Goal: Download file/media

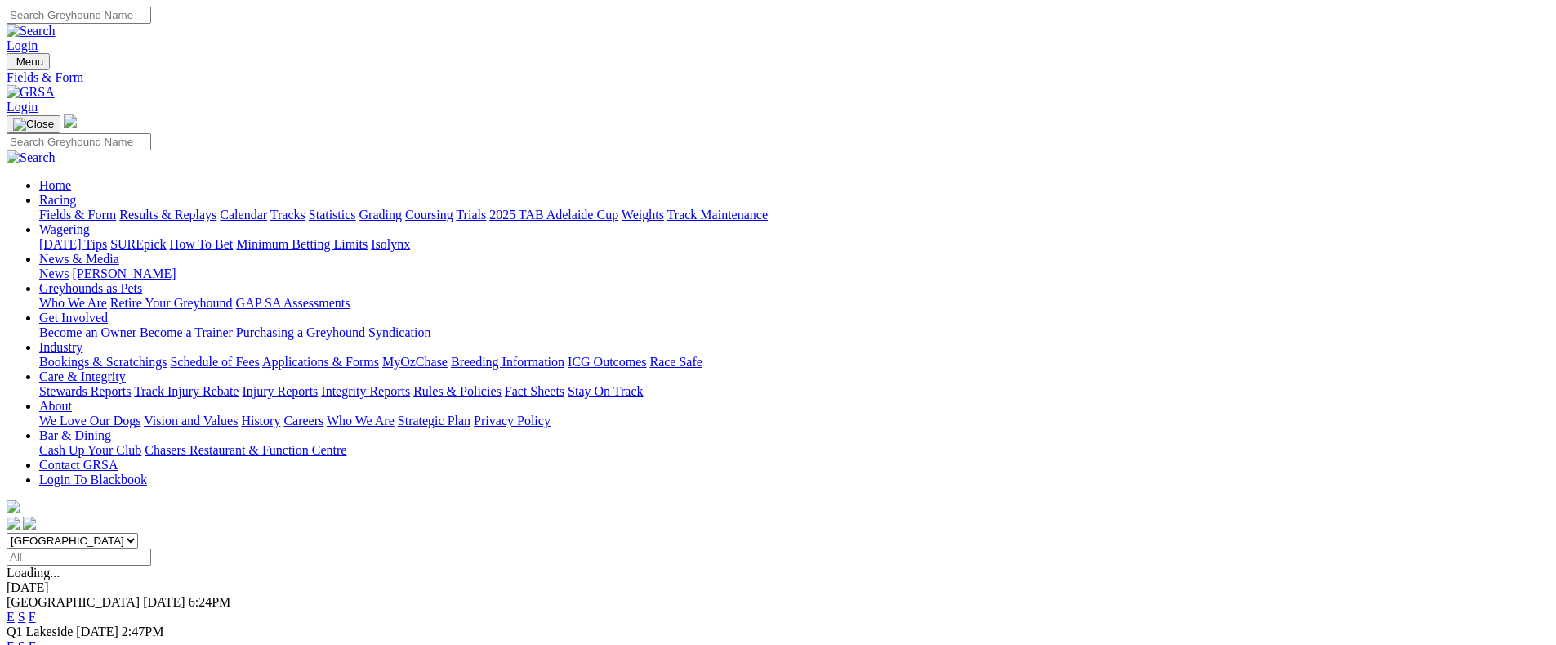
select select "QLD"
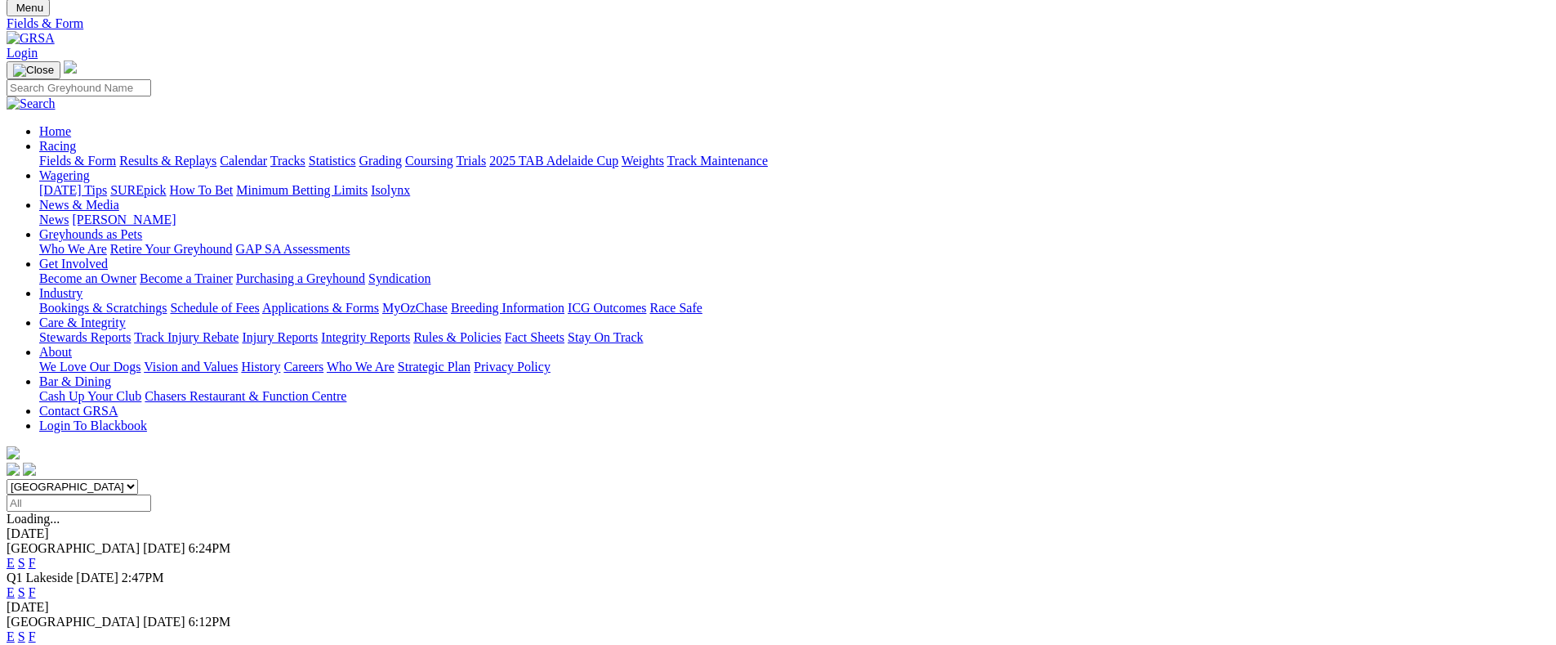
scroll to position [136, 0]
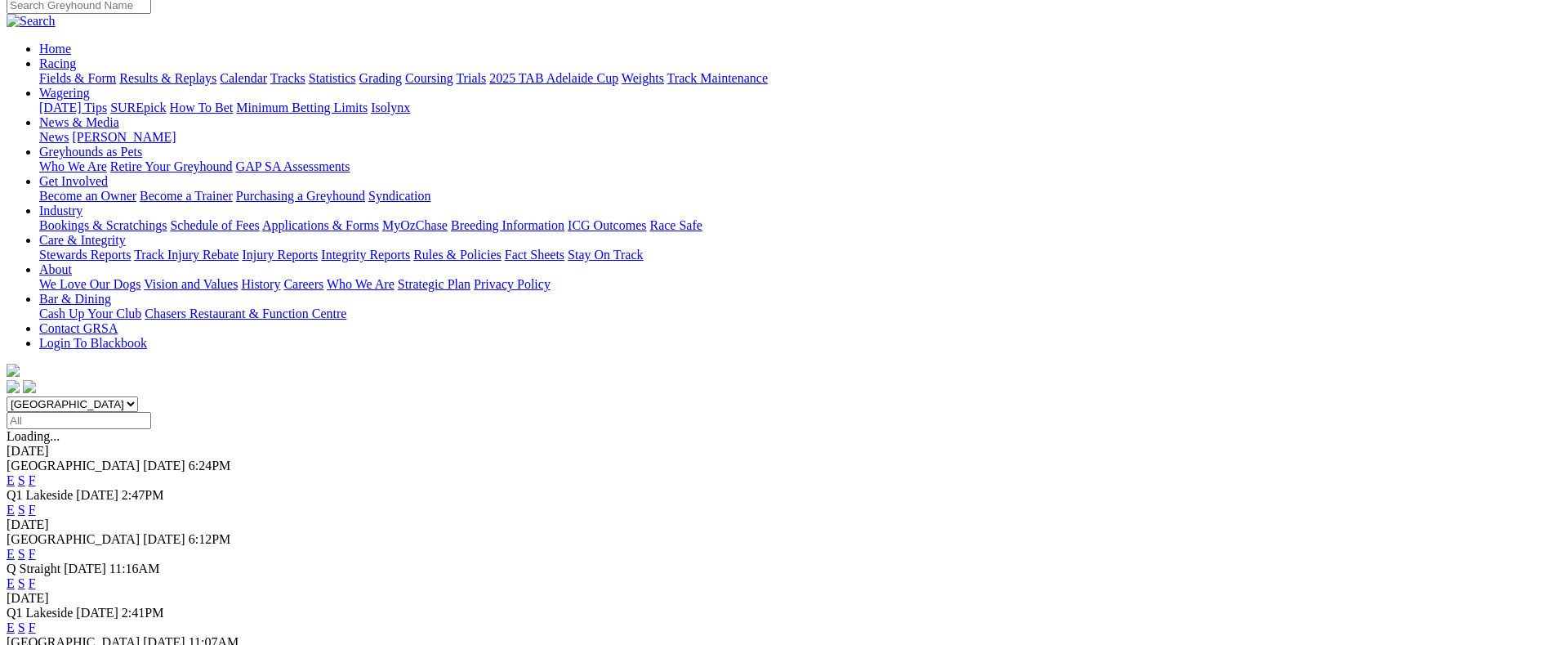
click at [36, 644] on link "F" at bounding box center [32, 656] width 7 height 14
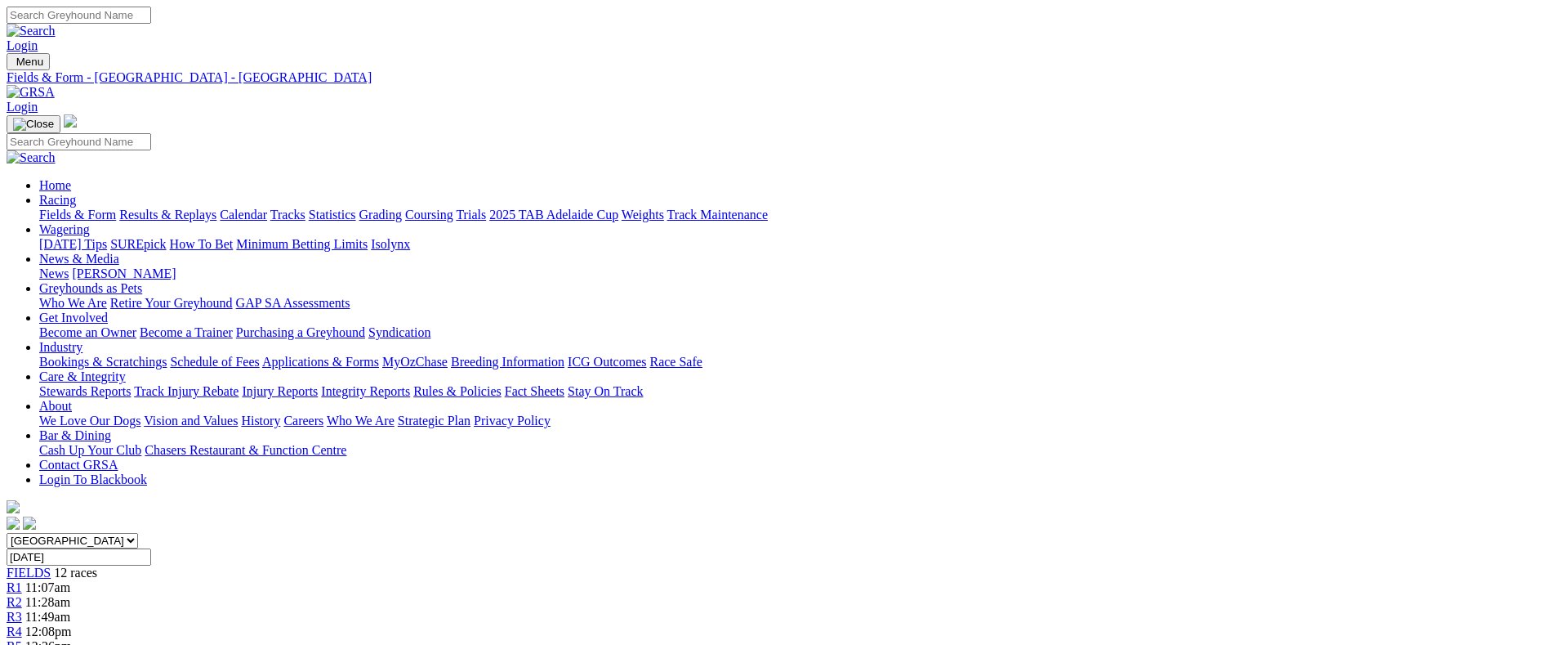
click at [884, 213] on link "CSV (Excel)" at bounding box center [850, 206] width 67 height 14
